Goal: Complete application form: Complete application form

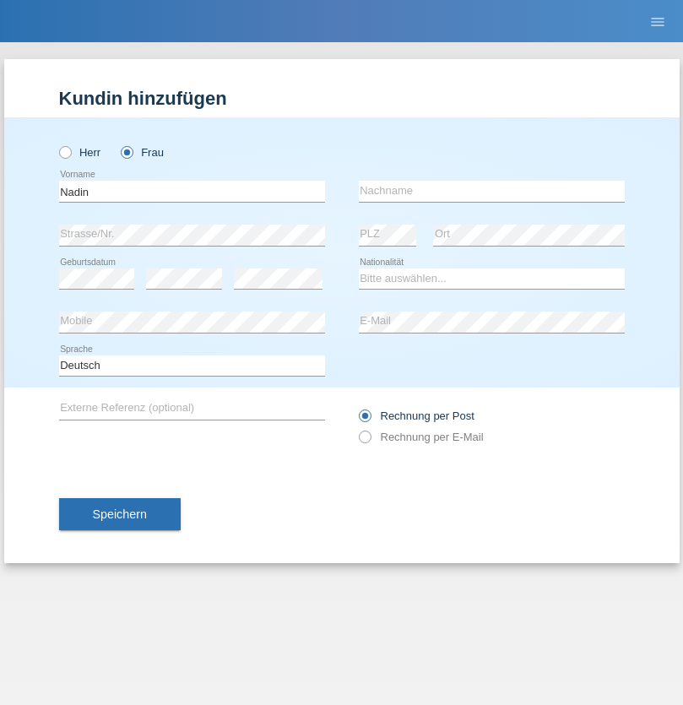
type input "Nadin"
click at [491, 191] on input "text" at bounding box center [492, 191] width 266 height 21
type input "Ido"
select select "CH"
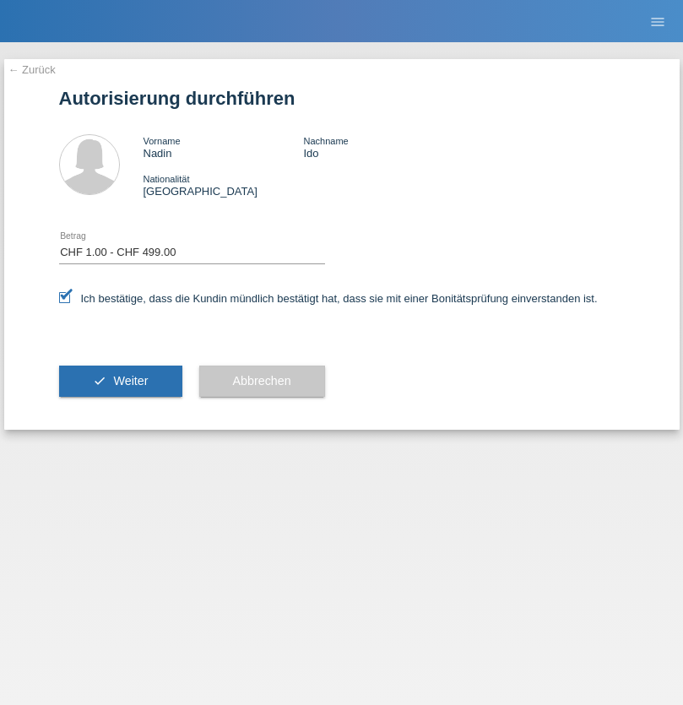
select select "1"
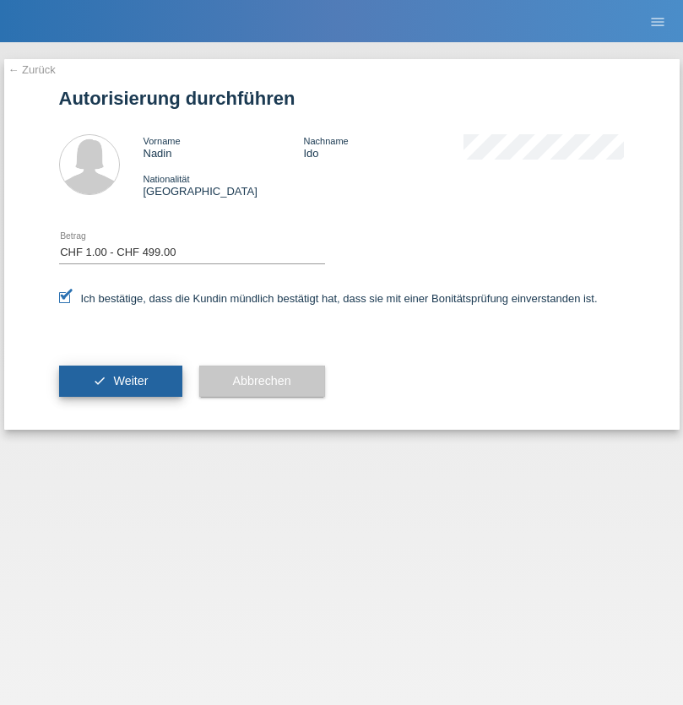
click at [120, 381] on span "Weiter" at bounding box center [130, 381] width 35 height 14
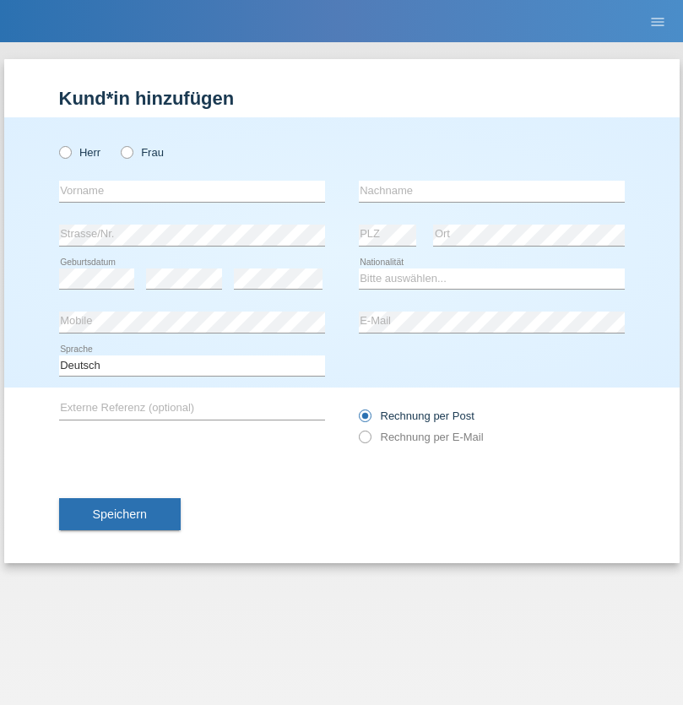
radio input "true"
click at [192, 191] on input "text" at bounding box center [192, 191] width 266 height 21
type input "Jörg"
click at [491, 191] on input "text" at bounding box center [492, 191] width 266 height 21
type input "Traksel"
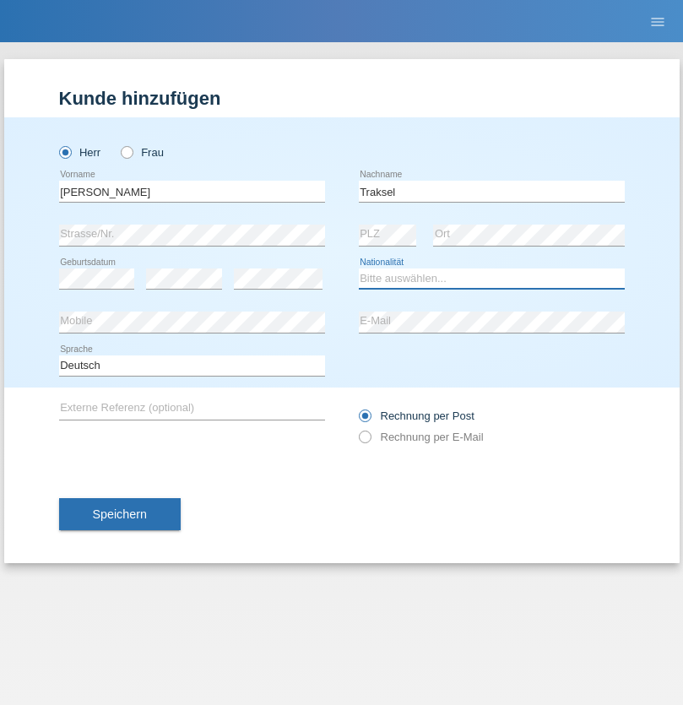
select select "DE"
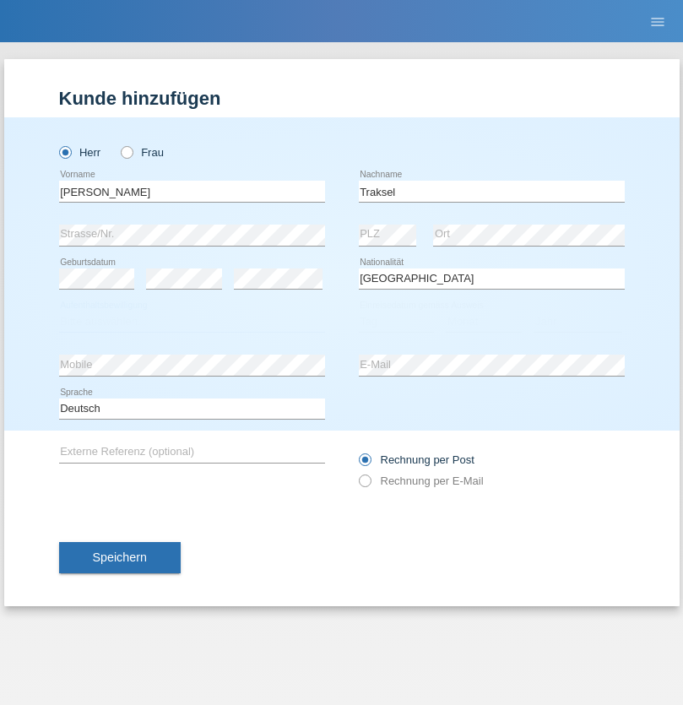
select select "C"
select select "01"
select select "07"
select select "2008"
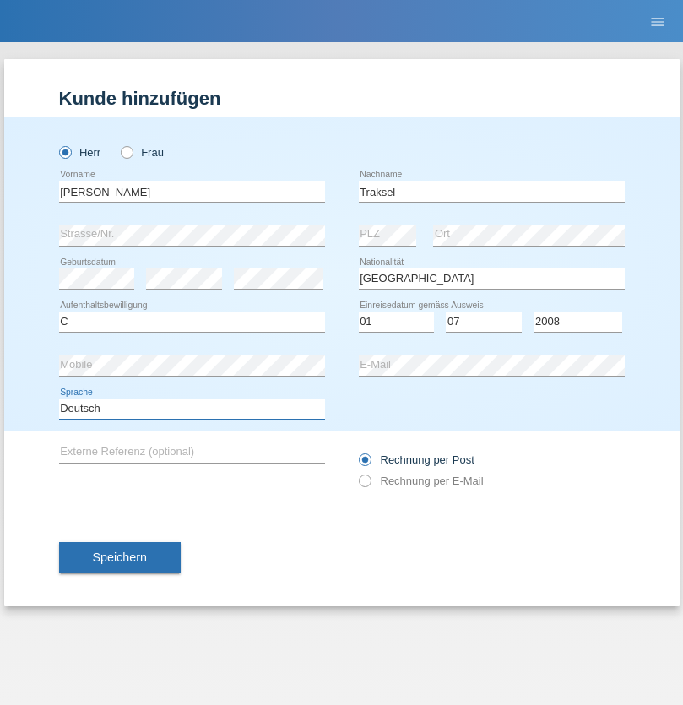
select select "en"
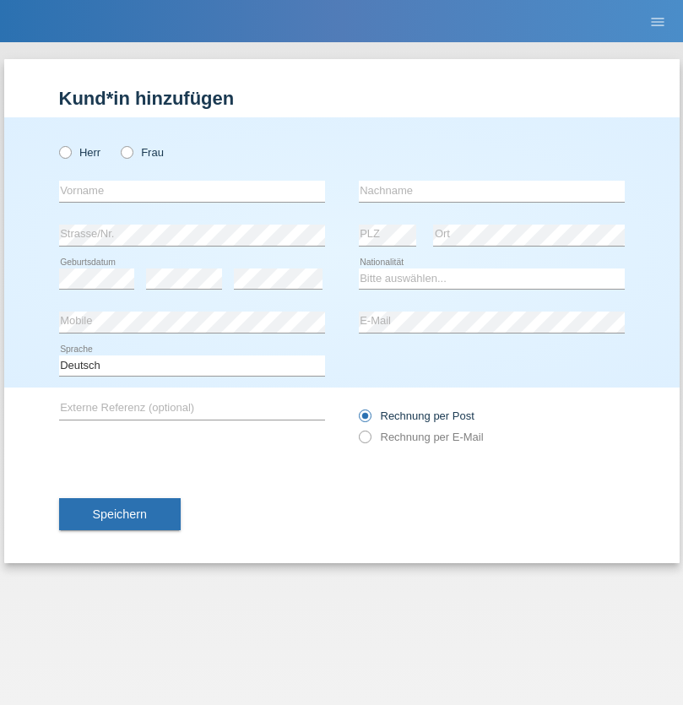
radio input "true"
select select "RS"
select select "C"
select select "08"
select select "10"
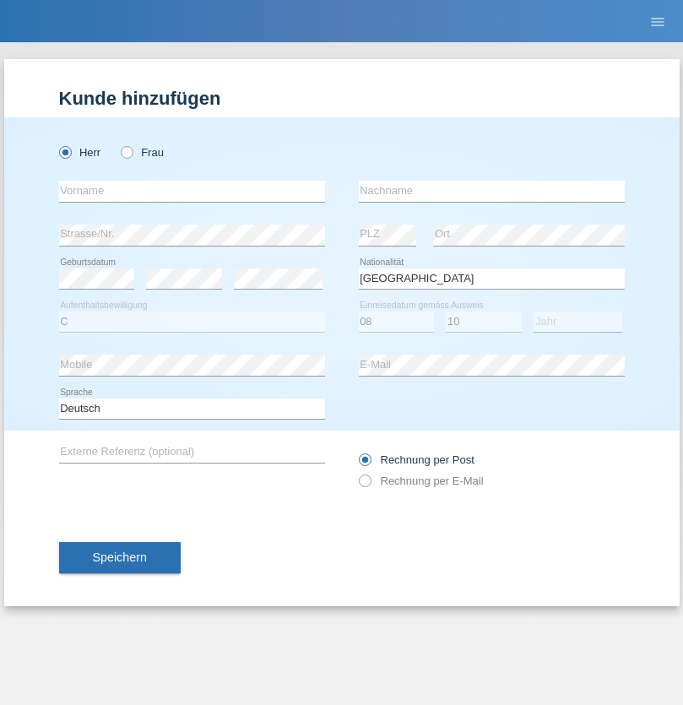
select select "2006"
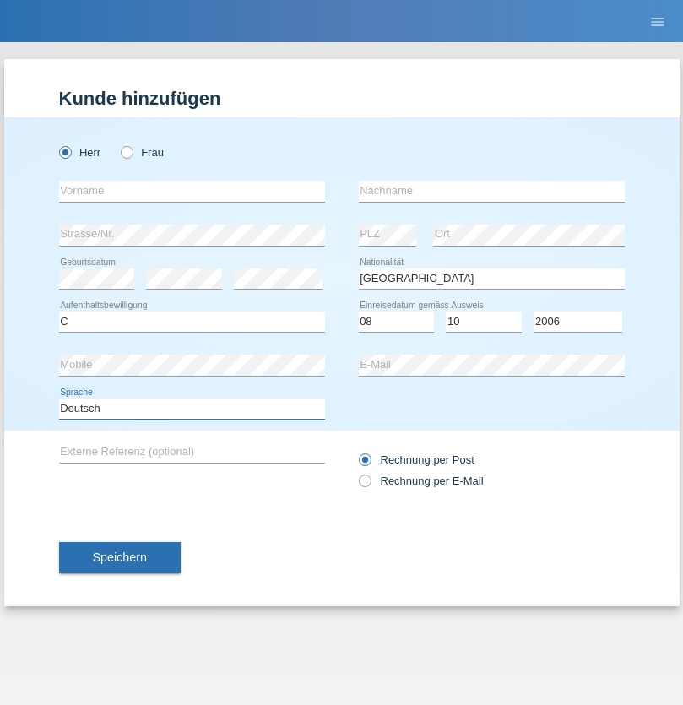
select select "en"
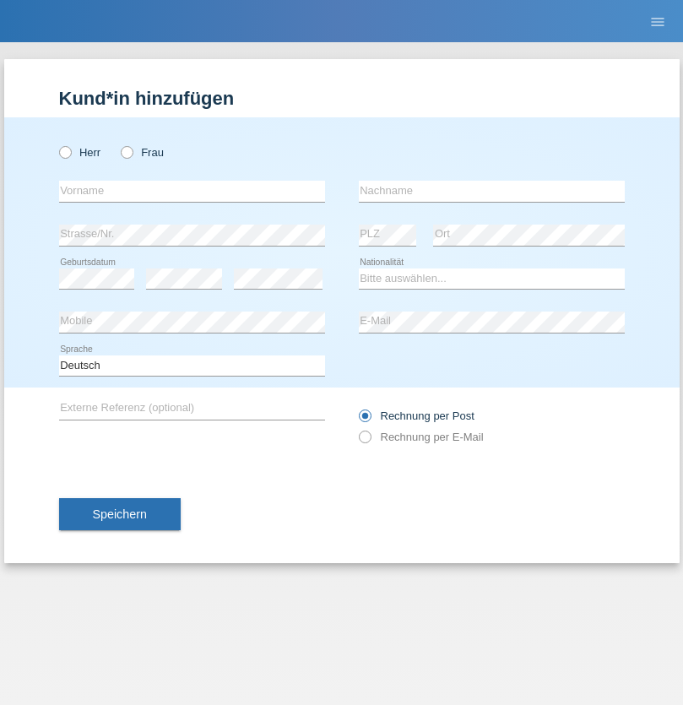
radio input "true"
click at [192, 191] on input "text" at bounding box center [192, 191] width 266 height 21
type input "Sladjan"
click at [491, 191] on input "text" at bounding box center [492, 191] width 266 height 21
type input "Pejic"
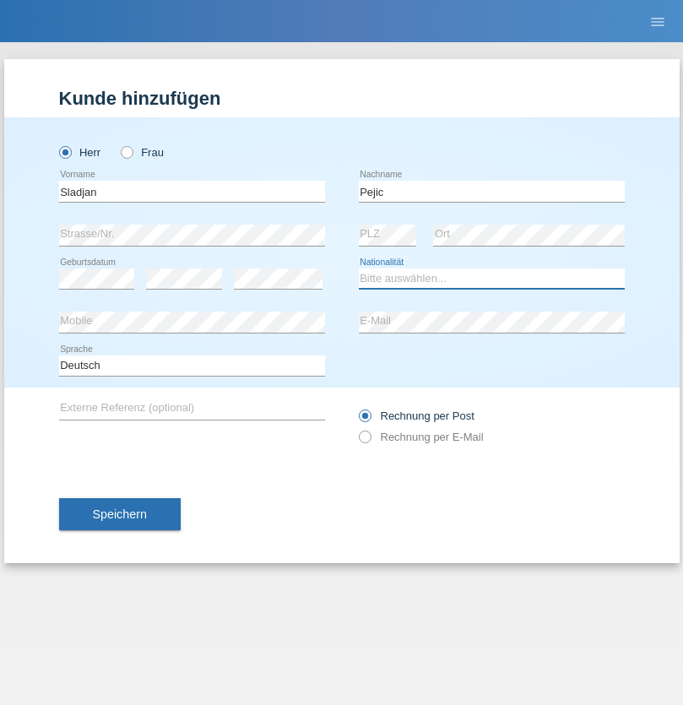
select select "CH"
radio input "true"
click at [192, 191] on input "text" at bounding box center [192, 191] width 266 height 21
type input "[PERSON_NAME]"
click at [491, 191] on input "text" at bounding box center [492, 191] width 266 height 21
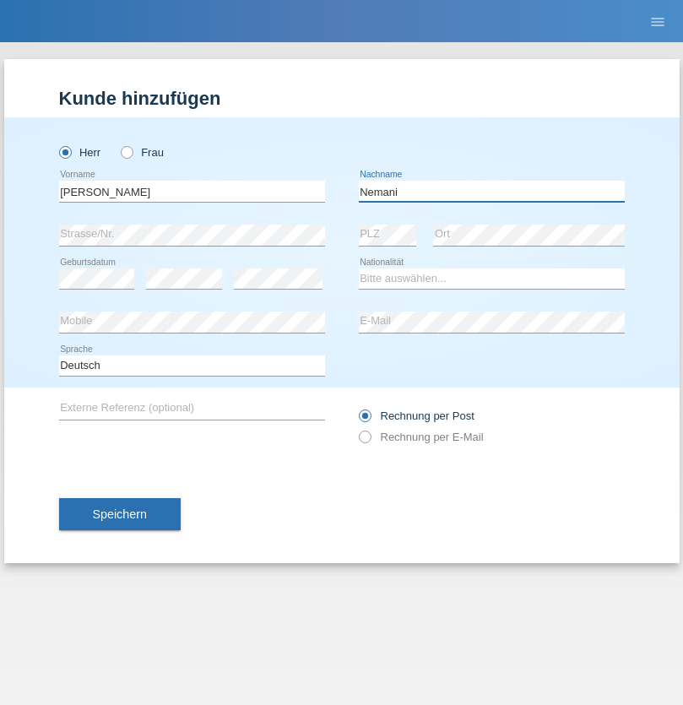
type input "Nemani"
select select "AF"
select select "C"
select select "02"
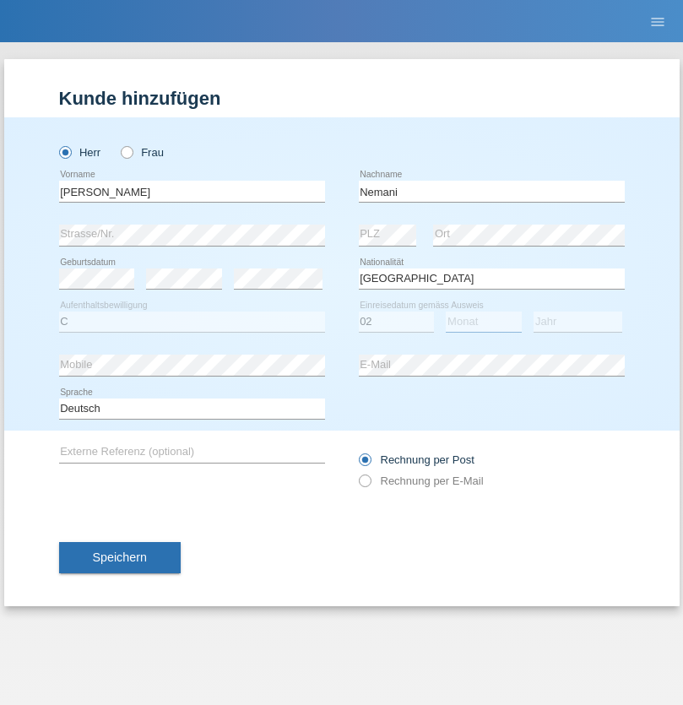
select select "01"
select select "2021"
